Goal: Task Accomplishment & Management: Manage account settings

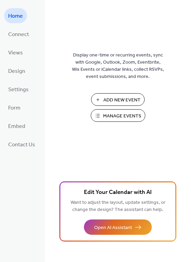
click at [100, 117] on button "Manage Events" at bounding box center [118, 115] width 54 height 13
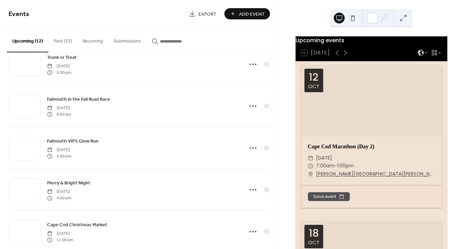
scroll to position [182, 0]
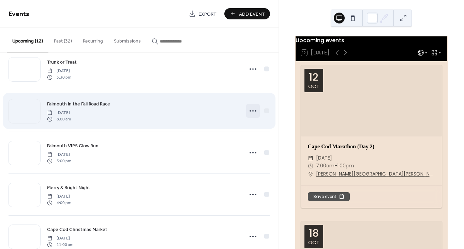
click at [250, 111] on icon at bounding box center [252, 111] width 11 height 11
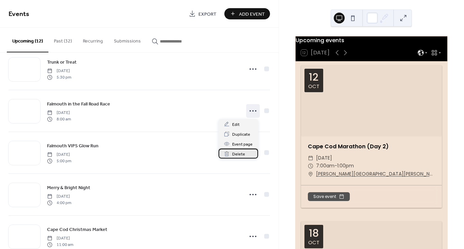
click at [234, 155] on span "Delete" at bounding box center [238, 154] width 13 height 7
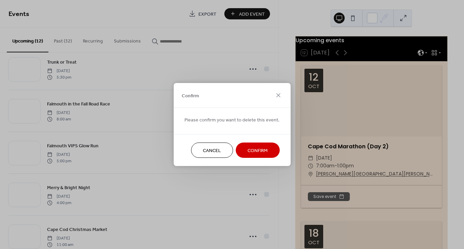
click at [251, 151] on span "Confirm" at bounding box center [257, 150] width 20 height 7
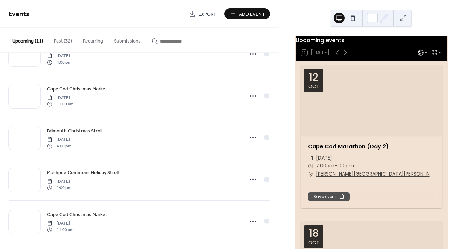
scroll to position [284, 0]
